Goal: Find specific page/section: Find specific page/section

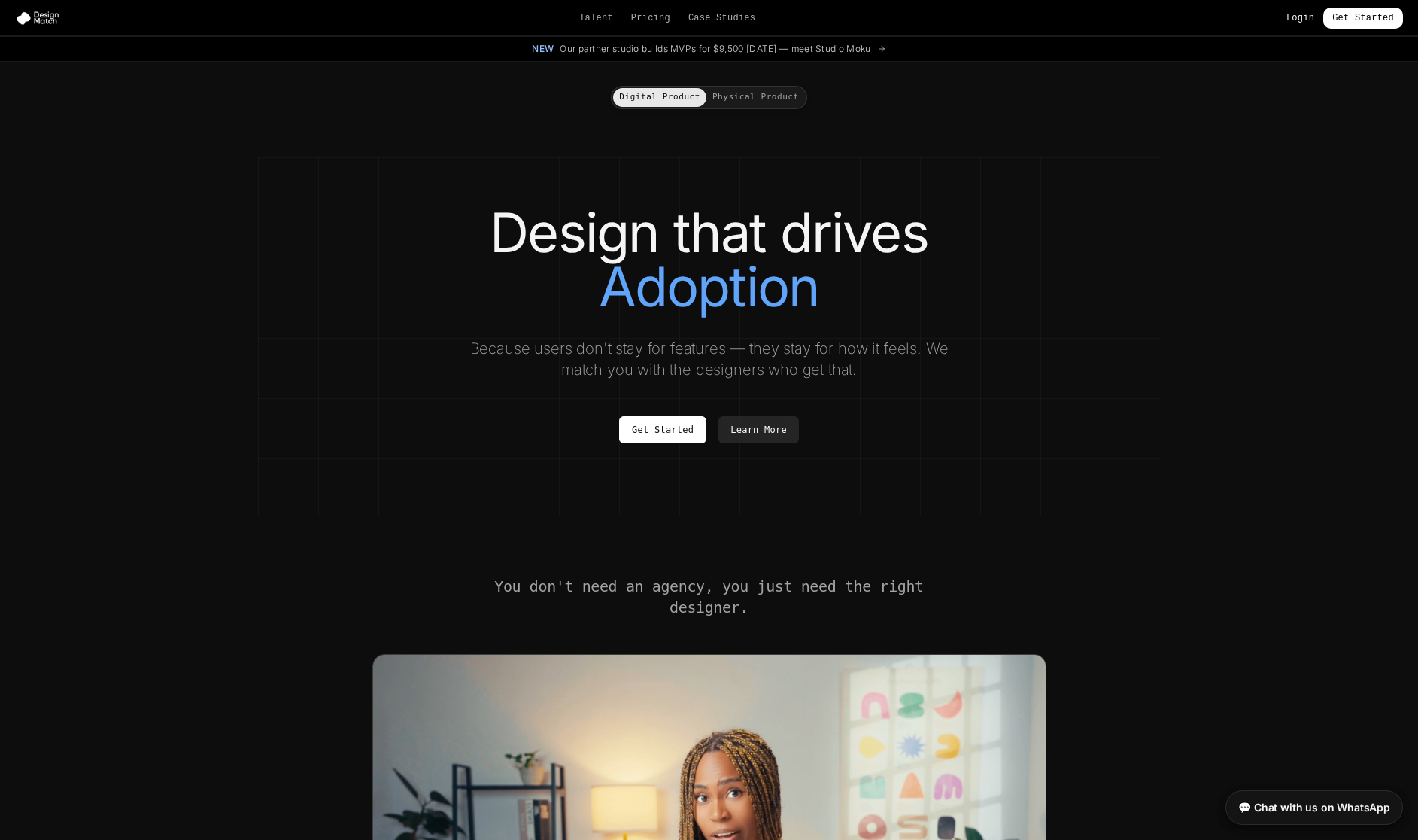
click at [1299, 16] on link "Login" at bounding box center [1300, 18] width 28 height 12
click at [747, 98] on button "Physical Product" at bounding box center [755, 97] width 99 height 19
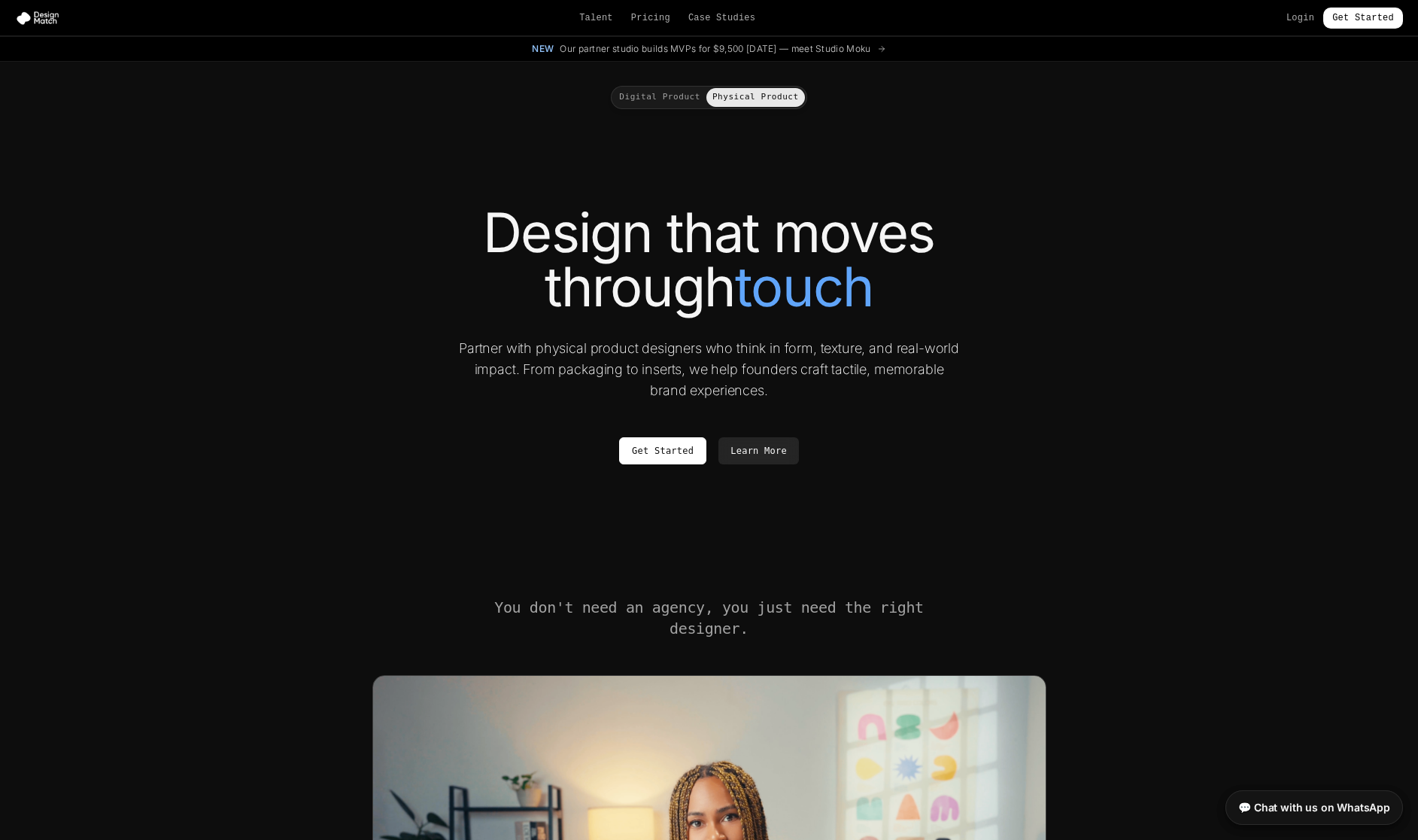
click at [670, 95] on button "Digital Product" at bounding box center [660, 97] width 93 height 19
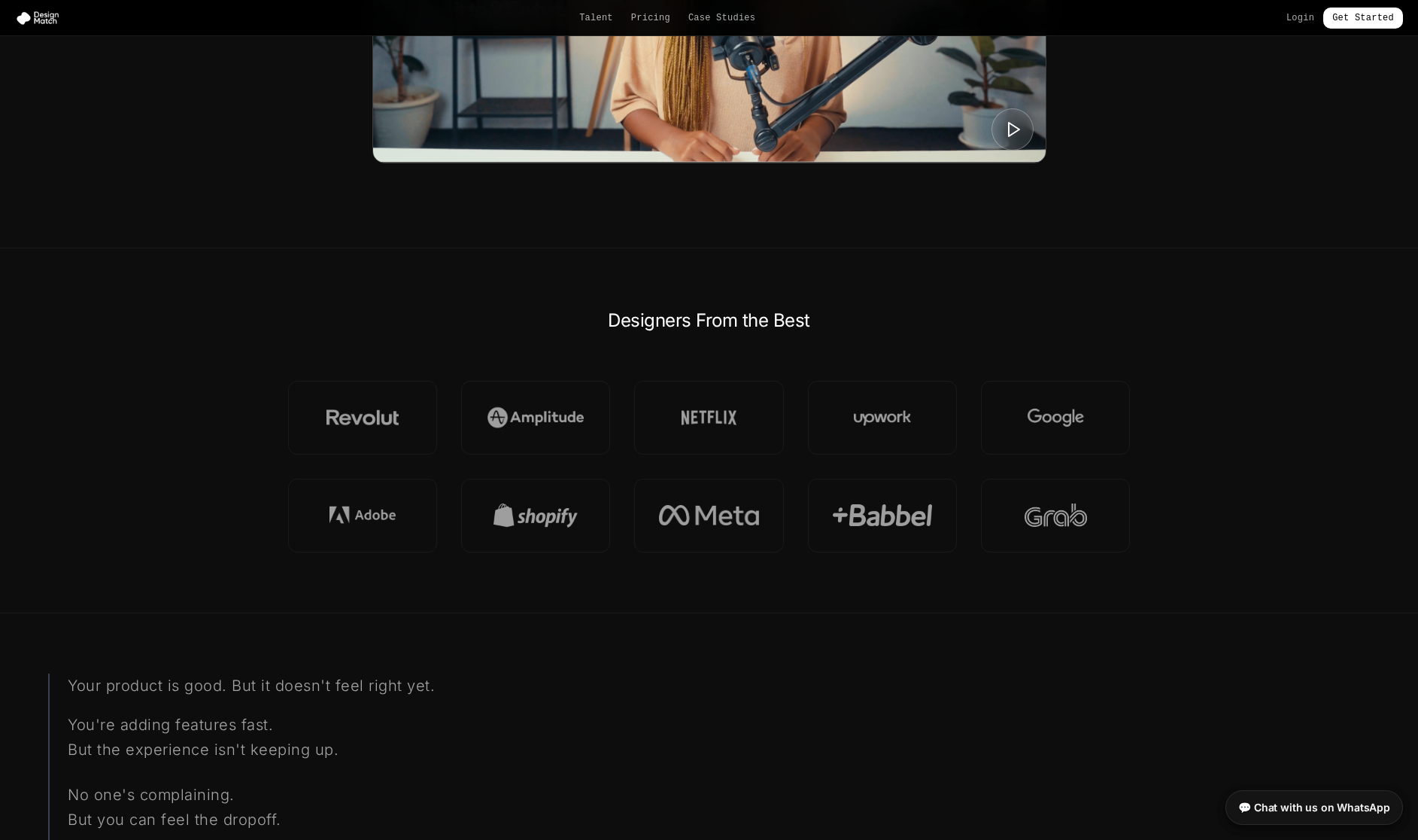
scroll to position [438, 0]
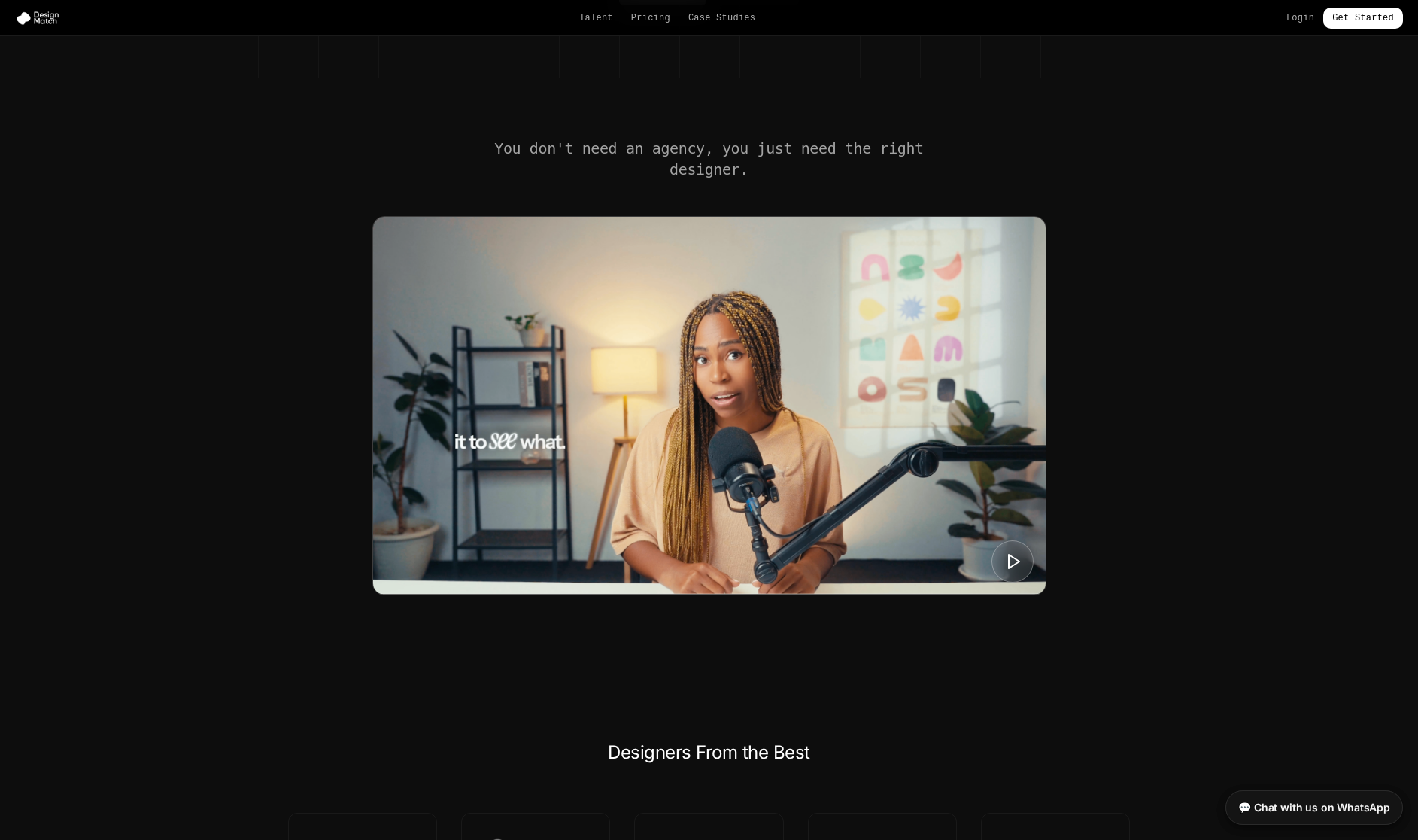
click at [1005, 557] on icon at bounding box center [1013, 560] width 18 height 18
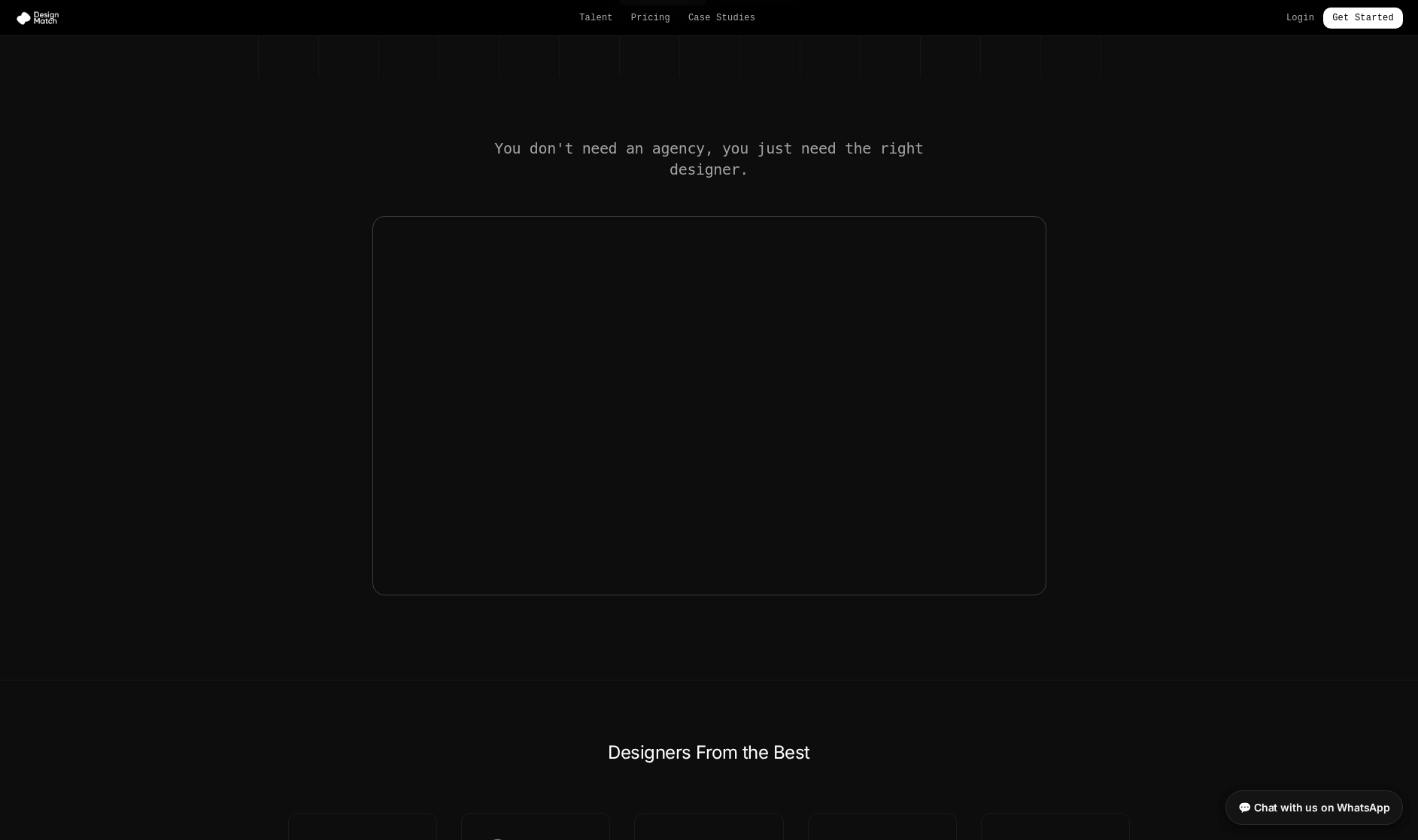
click at [1328, 798] on link "💬 Chat with us on WhatsApp" at bounding box center [1314, 807] width 177 height 35
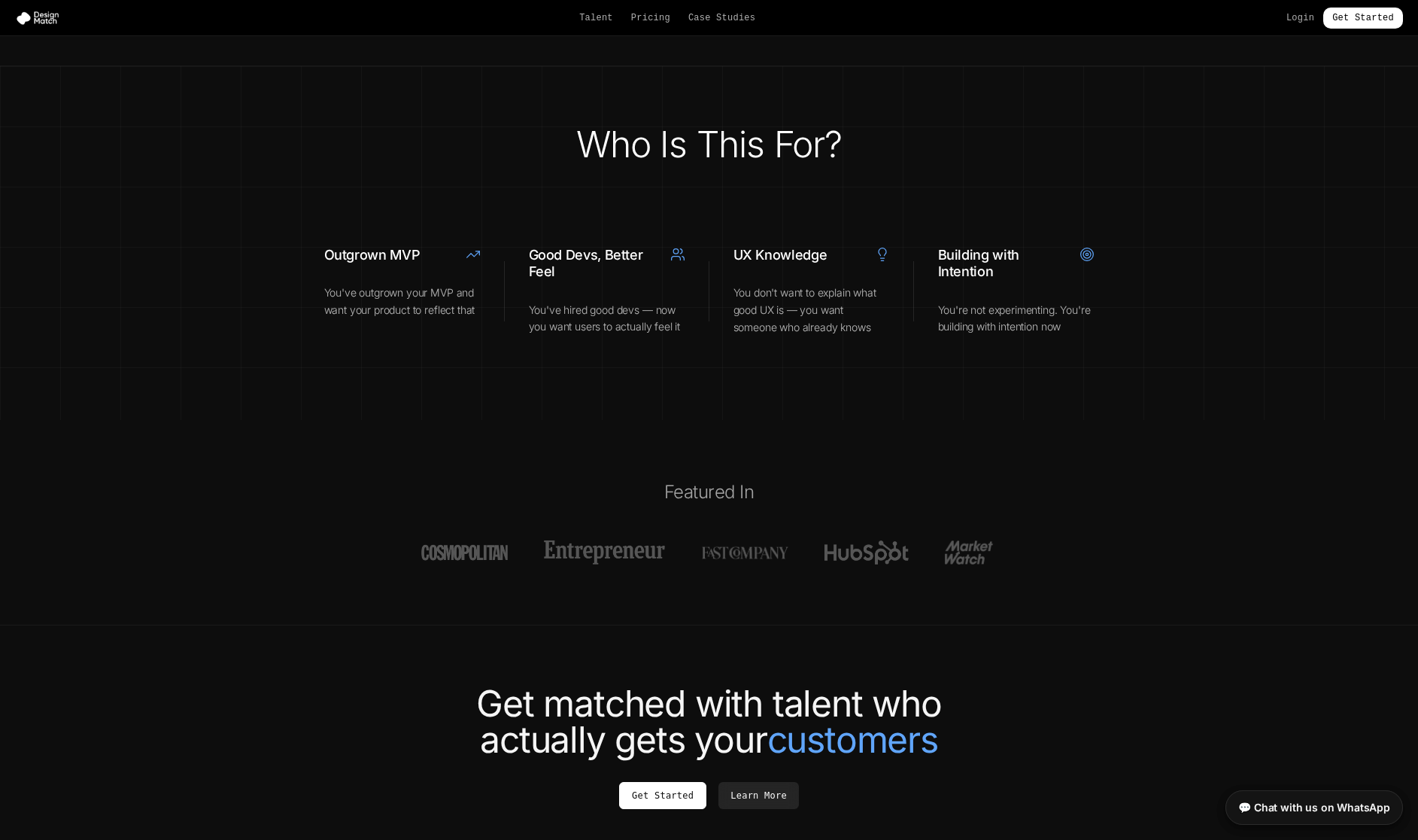
scroll to position [5444, 0]
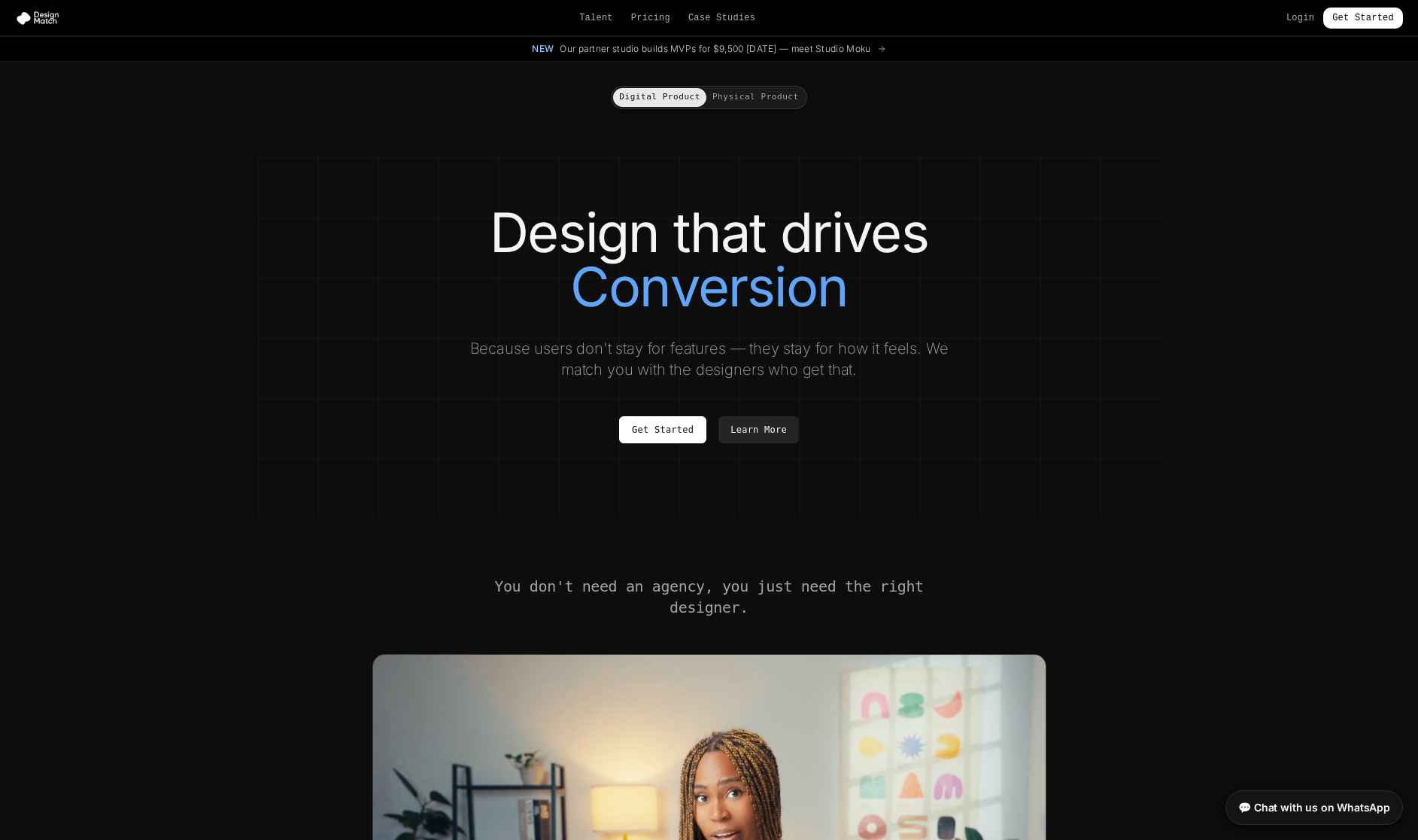
scroll to position [5444, 0]
